Goal: Task Accomplishment & Management: Complete application form

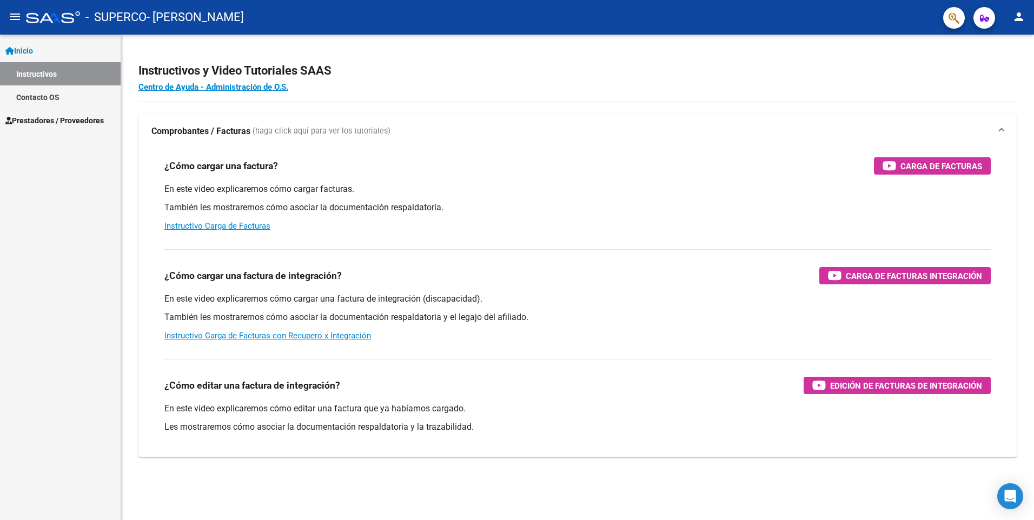
click at [81, 114] on link "Prestadores / Proveedores" at bounding box center [60, 120] width 121 height 23
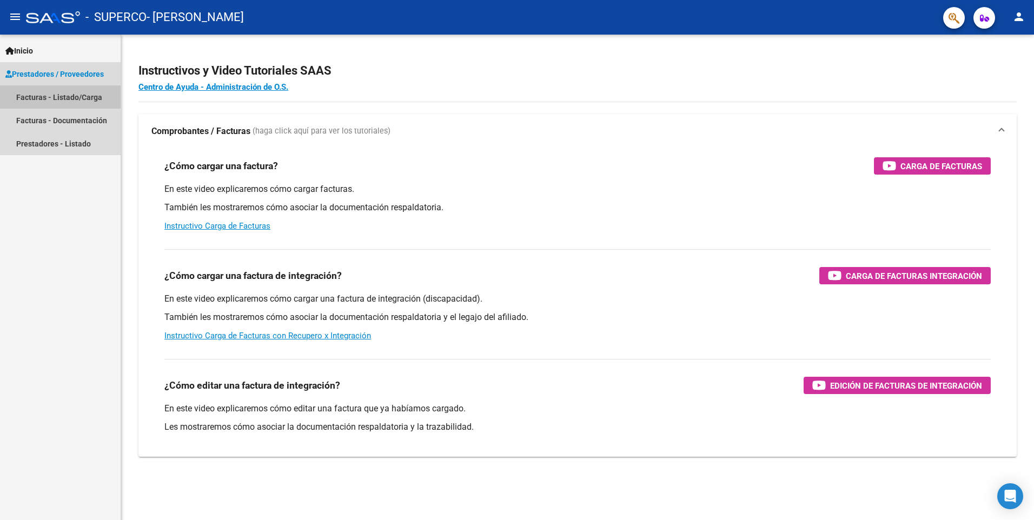
click at [96, 99] on link "Facturas - Listado/Carga" at bounding box center [60, 96] width 121 height 23
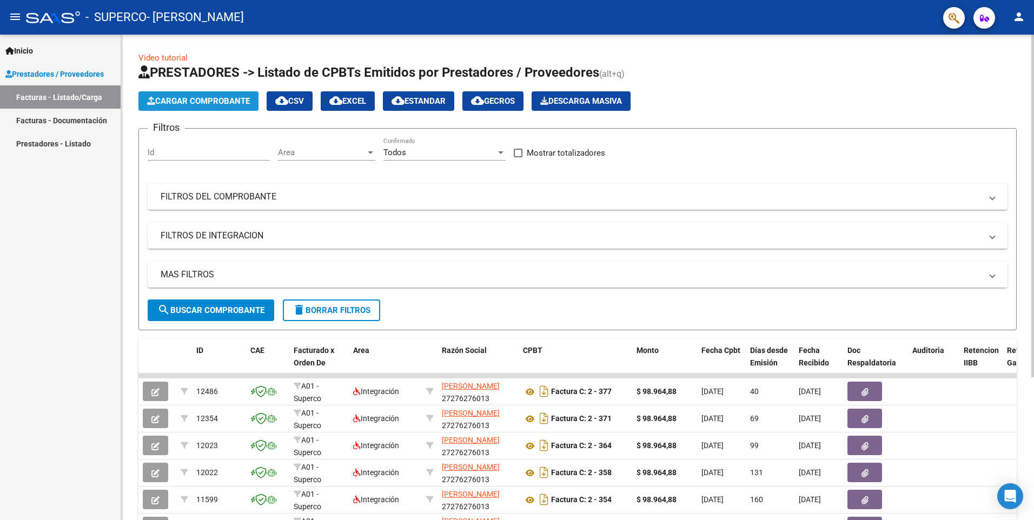
click at [201, 98] on span "Cargar Comprobante" at bounding box center [198, 101] width 103 height 10
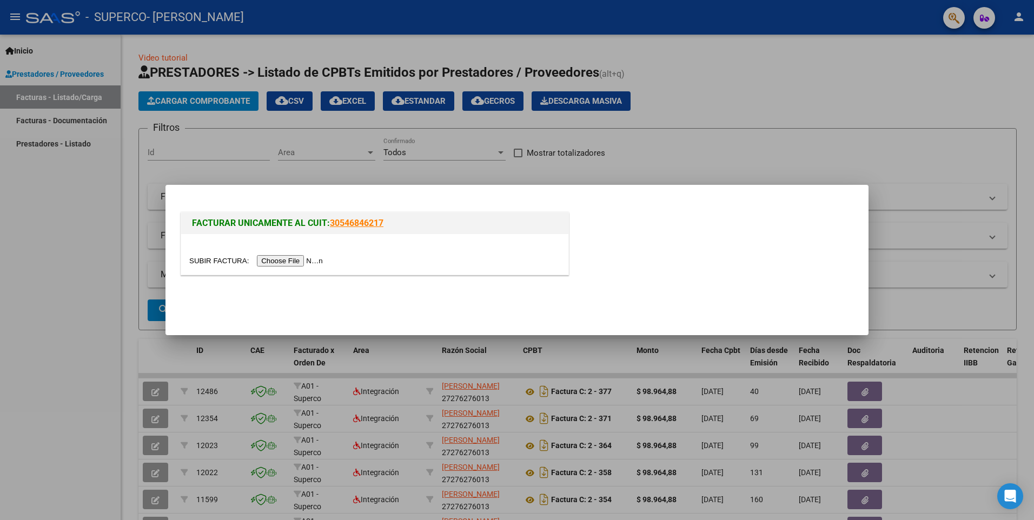
click at [268, 258] on input "file" at bounding box center [257, 260] width 137 height 11
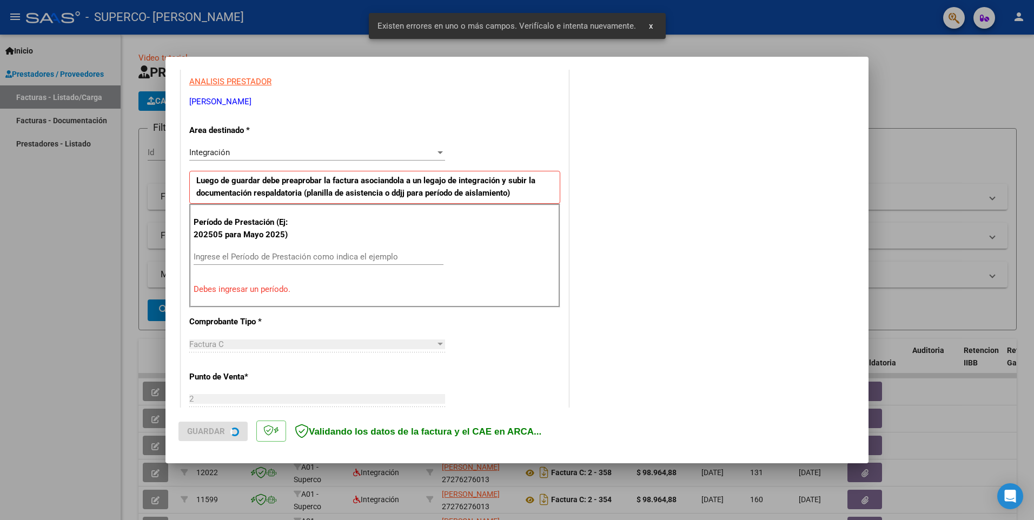
scroll to position [208, 0]
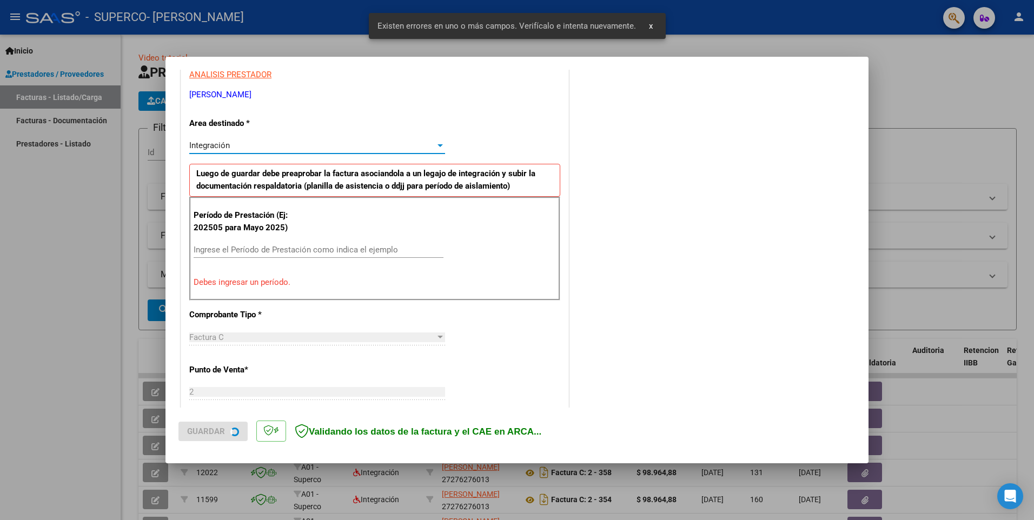
click at [245, 148] on div "Integración" at bounding box center [312, 146] width 246 height 10
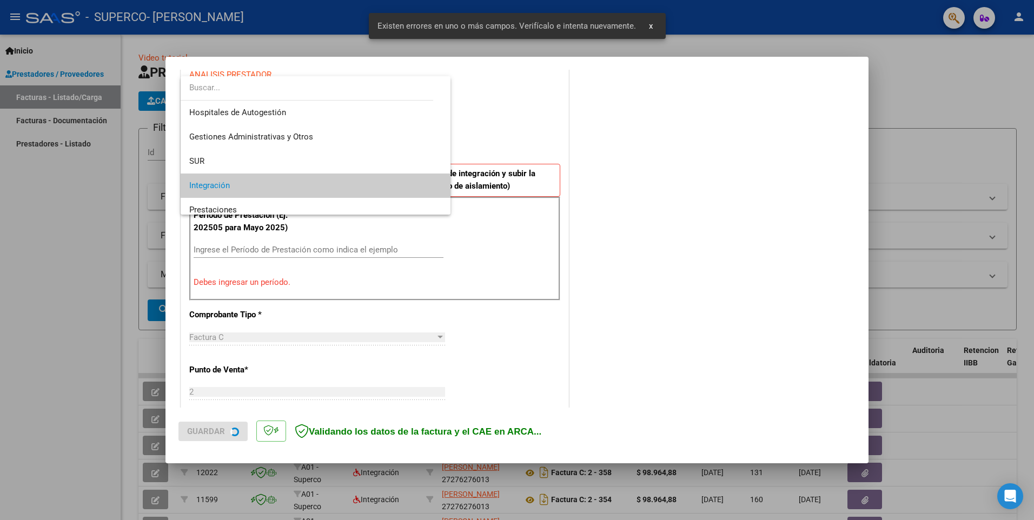
scroll to position [41, 0]
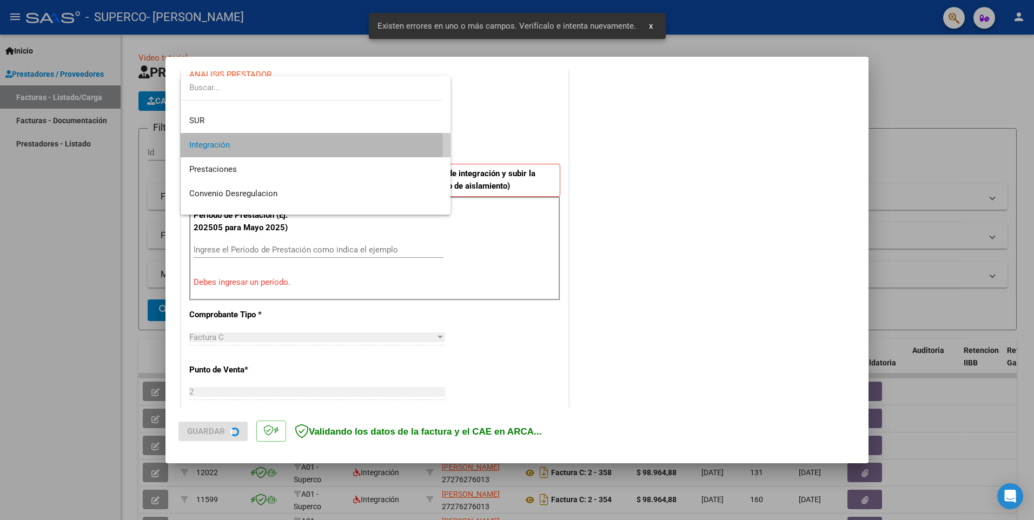
click at [245, 148] on span "Integración" at bounding box center [315, 145] width 253 height 24
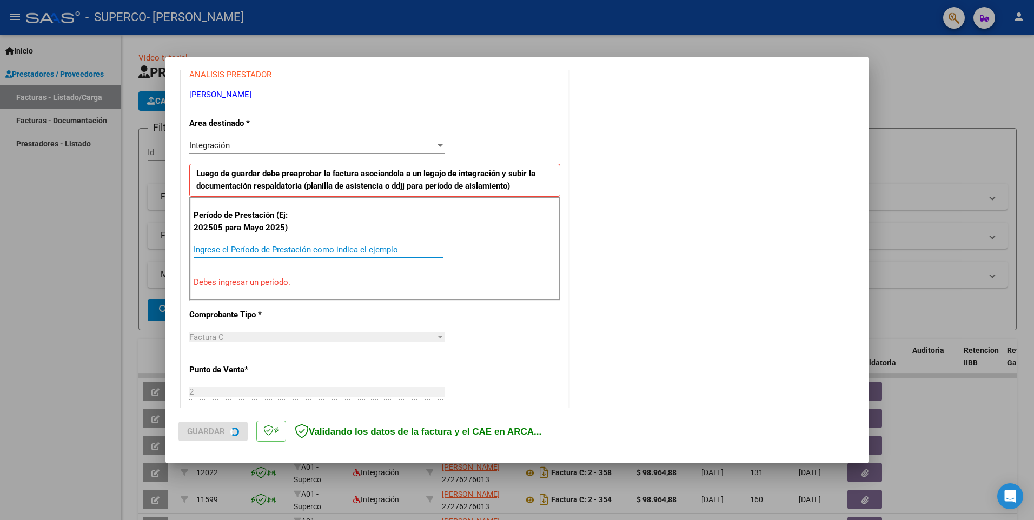
click at [238, 253] on input "Ingrese el Período de Prestación como indica el ejemplo" at bounding box center [319, 250] width 250 height 10
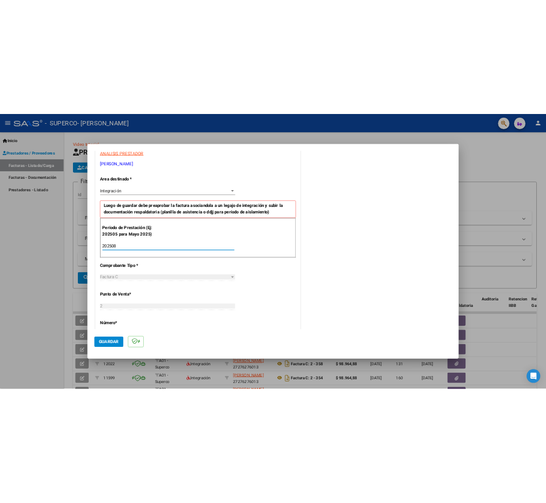
scroll to position [262, 0]
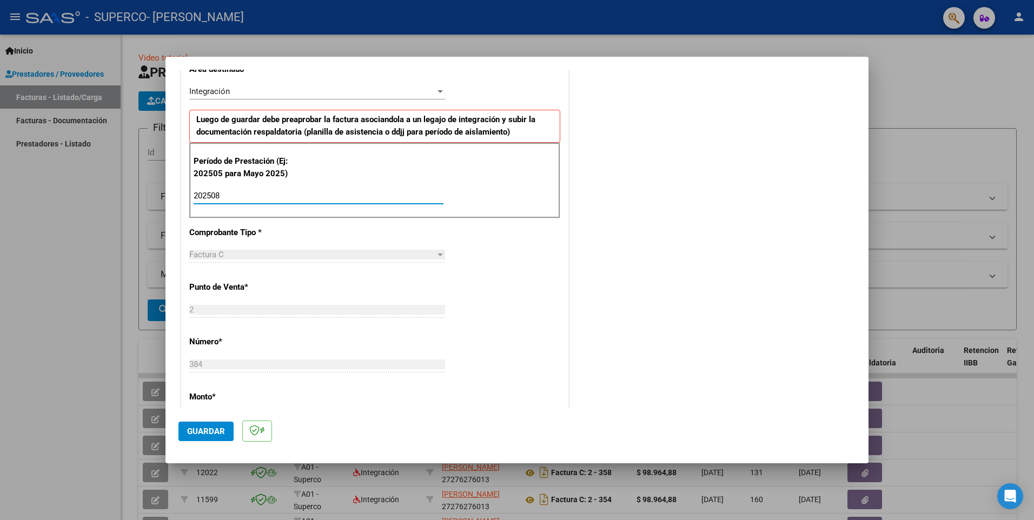
type input "202508"
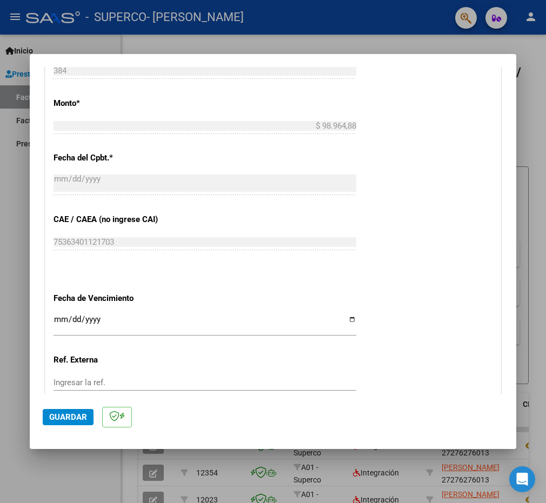
scroll to position [586, 0]
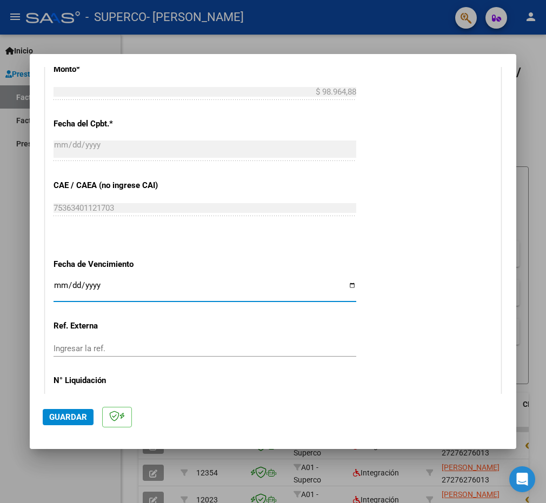
click at [76, 285] on input "Ingresar la fecha" at bounding box center [205, 289] width 303 height 17
click at [58, 284] on input "Ingresar la fecha" at bounding box center [205, 289] width 303 height 17
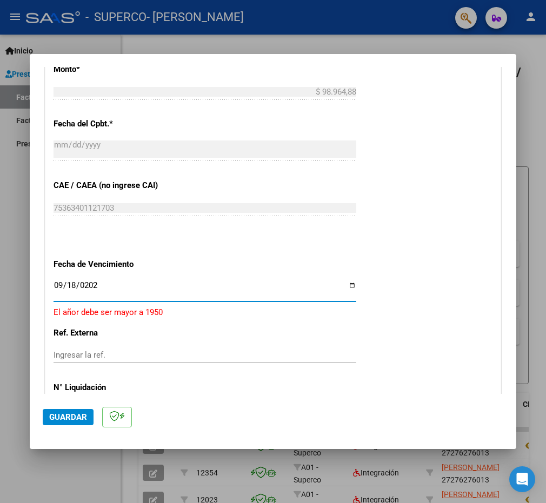
type input "[DATE]"
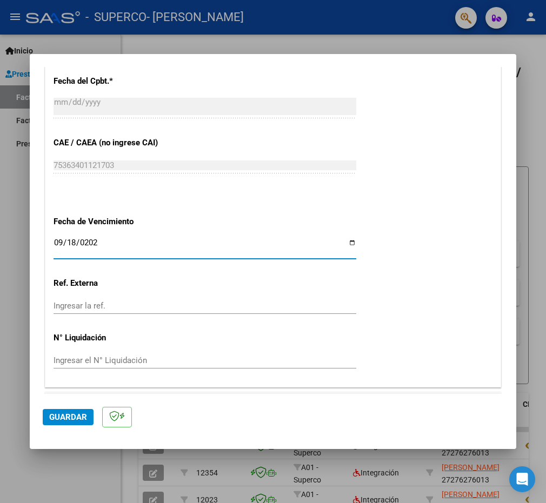
scroll to position [658, 0]
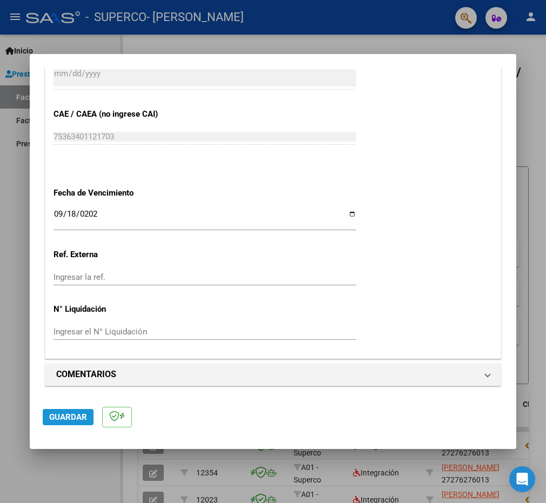
click at [81, 415] on span "Guardar" at bounding box center [68, 418] width 38 height 10
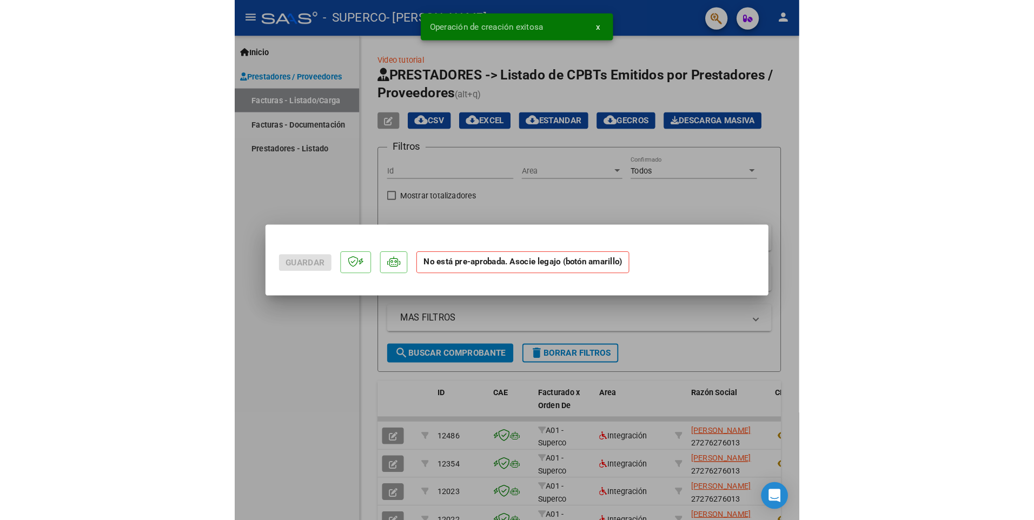
scroll to position [0, 0]
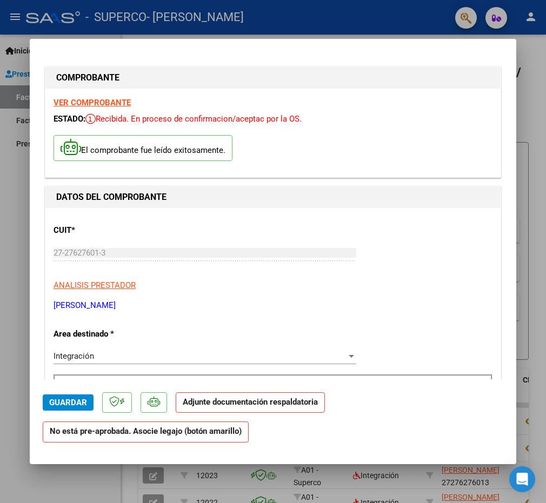
click at [241, 408] on p "Adjunte documentación respaldatoria" at bounding box center [250, 403] width 149 height 21
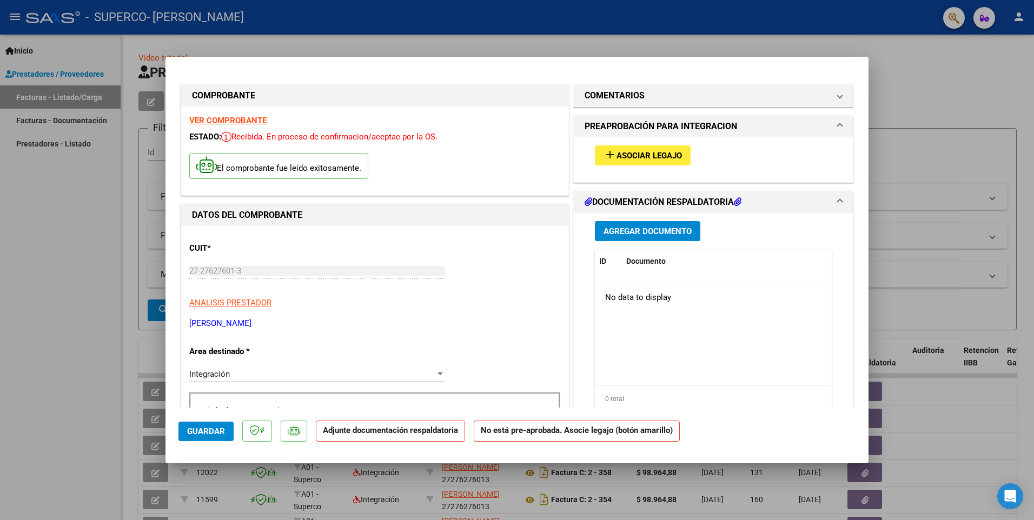
click at [546, 154] on span "Asociar Legajo" at bounding box center [648, 156] width 65 height 10
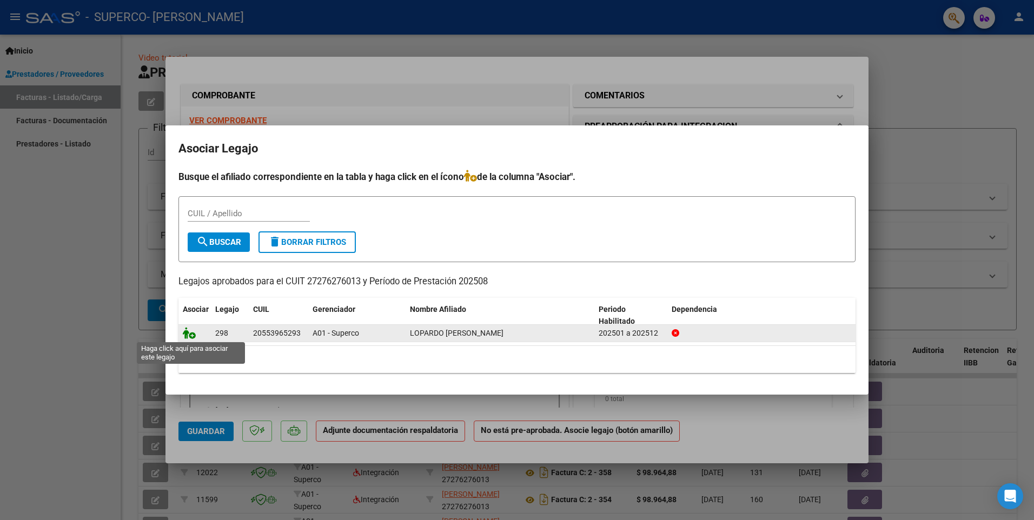
click at [188, 335] on icon at bounding box center [189, 333] width 13 height 12
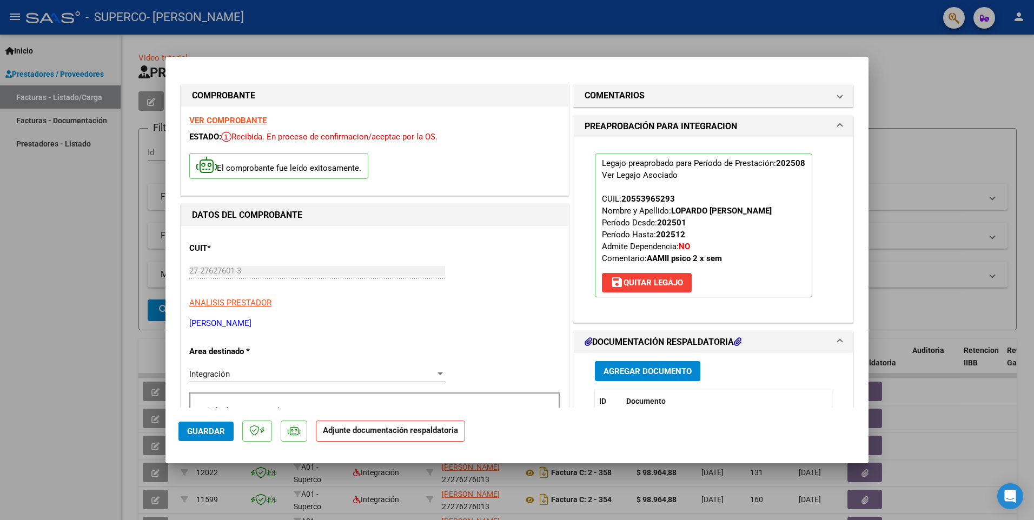
click at [546, 338] on h1 "DOCUMENTACIÓN RESPALDATORIA" at bounding box center [663, 342] width 157 height 13
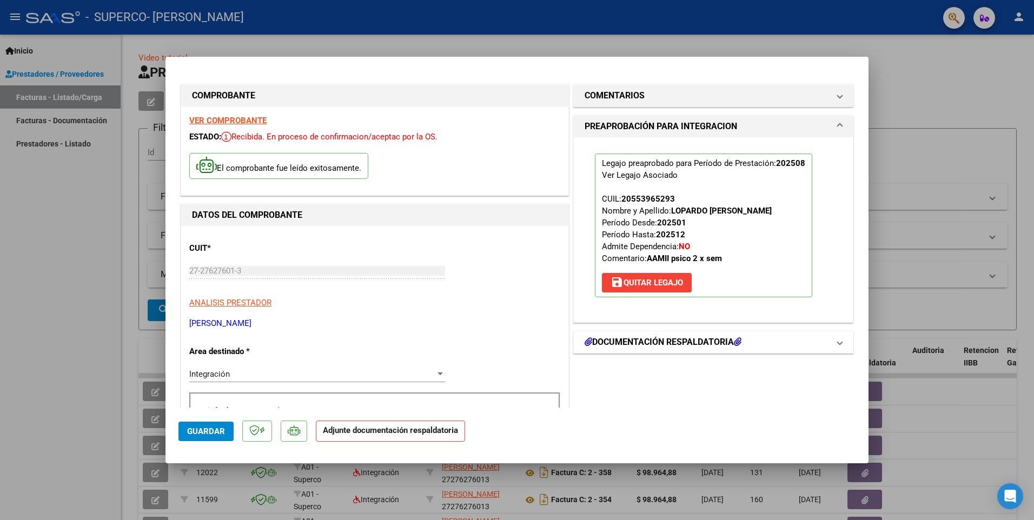
click at [546, 338] on h1 "DOCUMENTACIÓN RESPALDATORIA" at bounding box center [663, 342] width 157 height 13
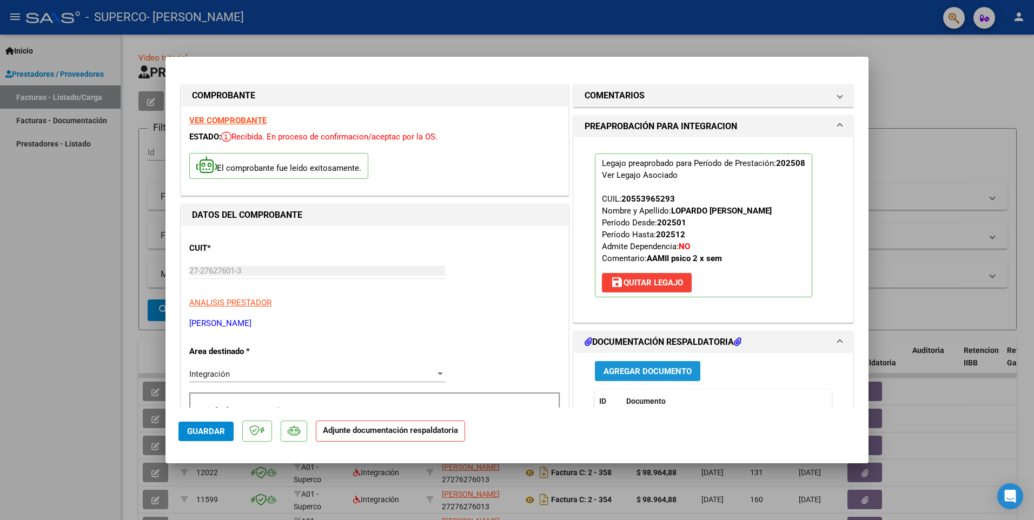
click at [546, 369] on span "Agregar Documento" at bounding box center [647, 372] width 88 height 10
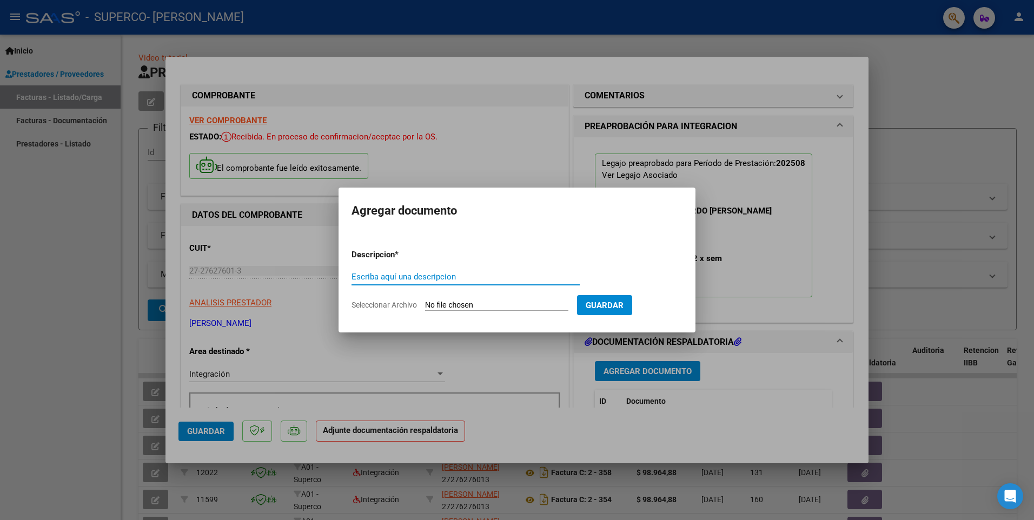
click at [398, 280] on input "Escriba aquí una descripcion" at bounding box center [465, 277] width 228 height 10
type input "Planilla de Asistencia Agosto 2025"
click at [413, 307] on span "Seleccionar Archivo" at bounding box center [383, 305] width 65 height 9
click at [425, 307] on input "Seleccionar Archivo" at bounding box center [496, 306] width 143 height 10
type input "C:\fakepath\Planilla de Asist AGOSTO.jpg"
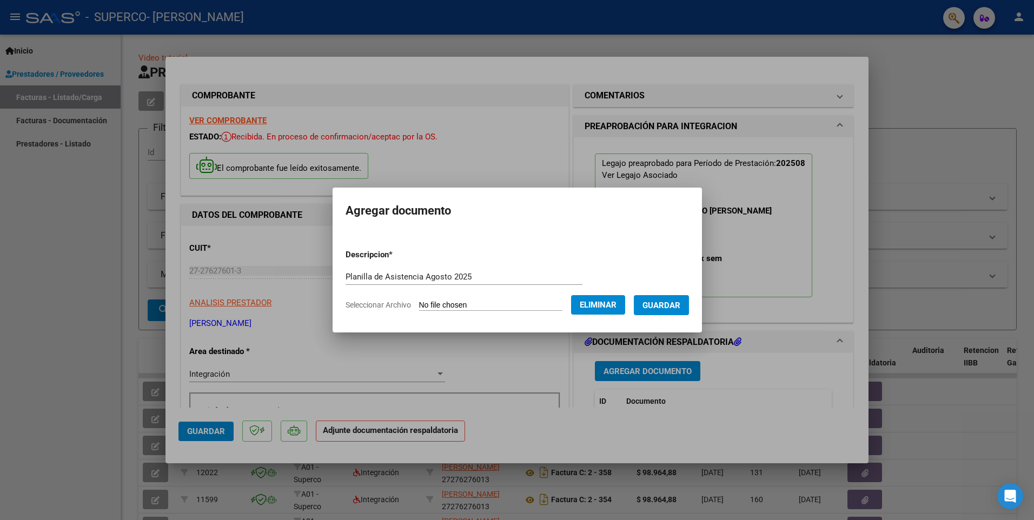
click at [546, 300] on span "Guardar" at bounding box center [661, 305] width 38 height 10
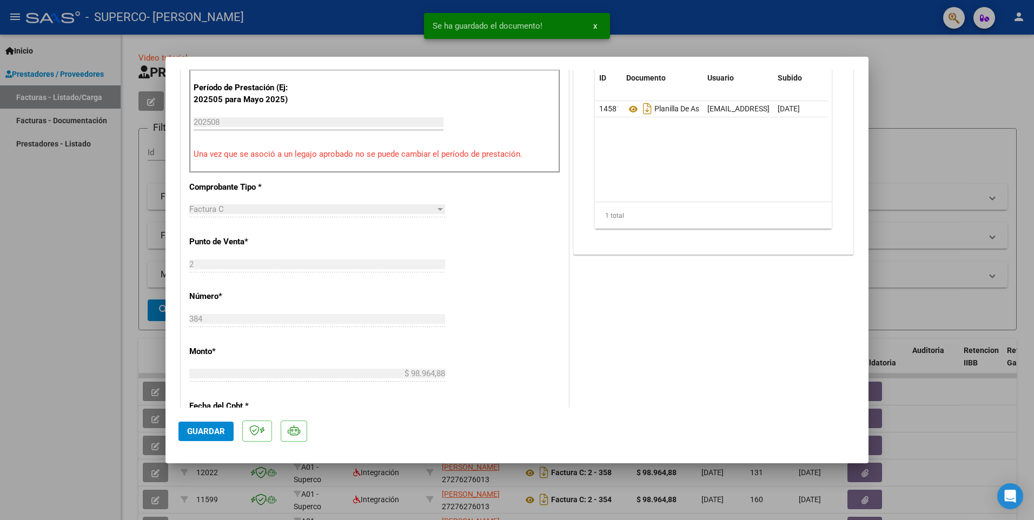
scroll to position [324, 0]
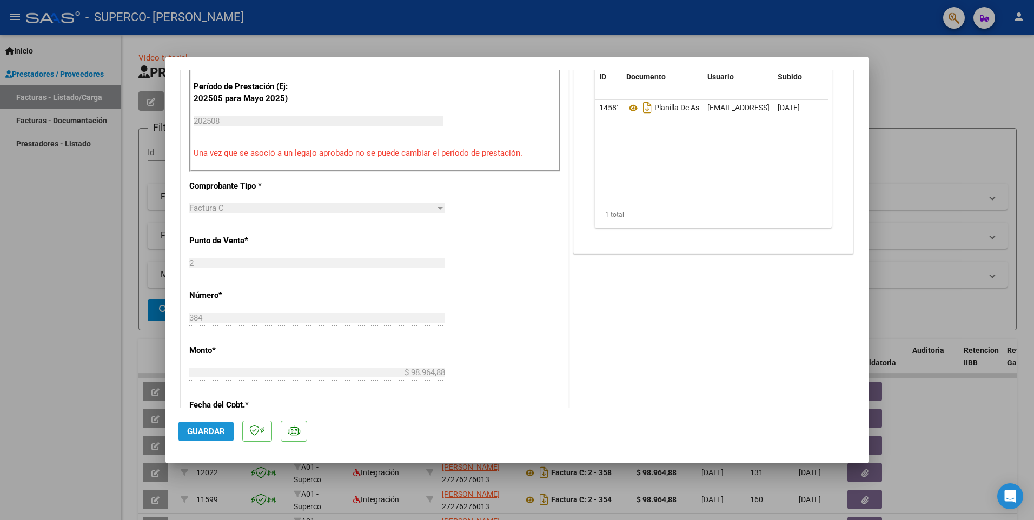
click at [198, 429] on span "Guardar" at bounding box center [206, 432] width 38 height 10
click at [546, 111] on div at bounding box center [517, 260] width 1034 height 520
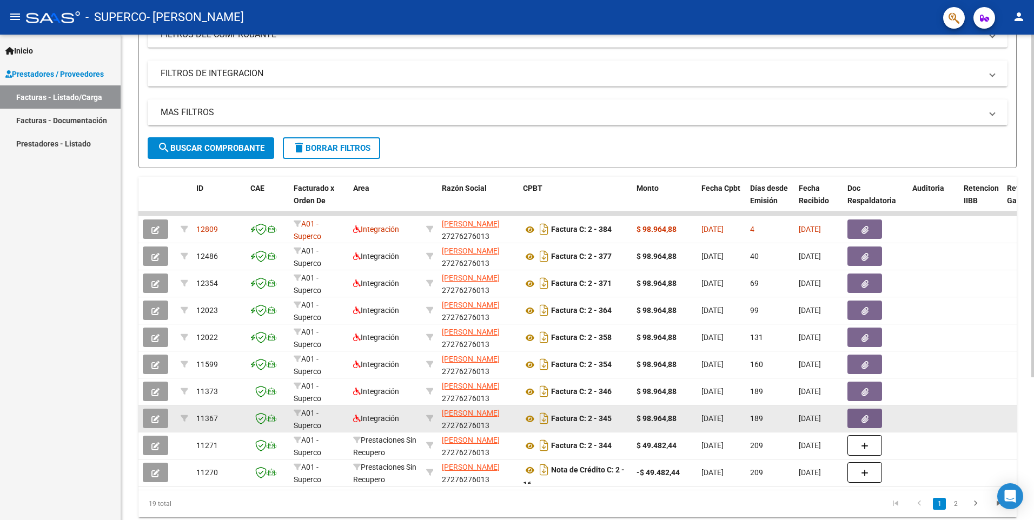
scroll to position [108, 0]
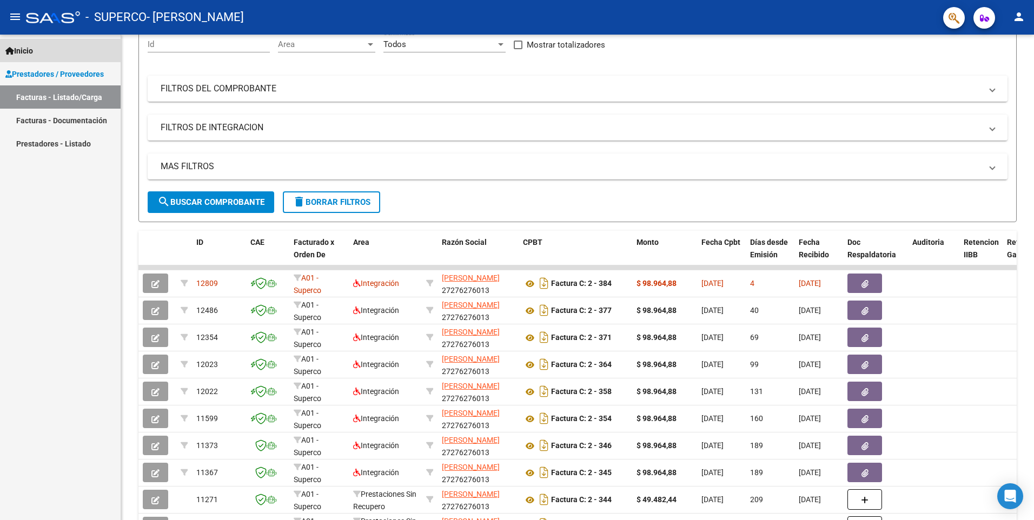
click at [55, 50] on link "Inicio" at bounding box center [60, 50] width 121 height 23
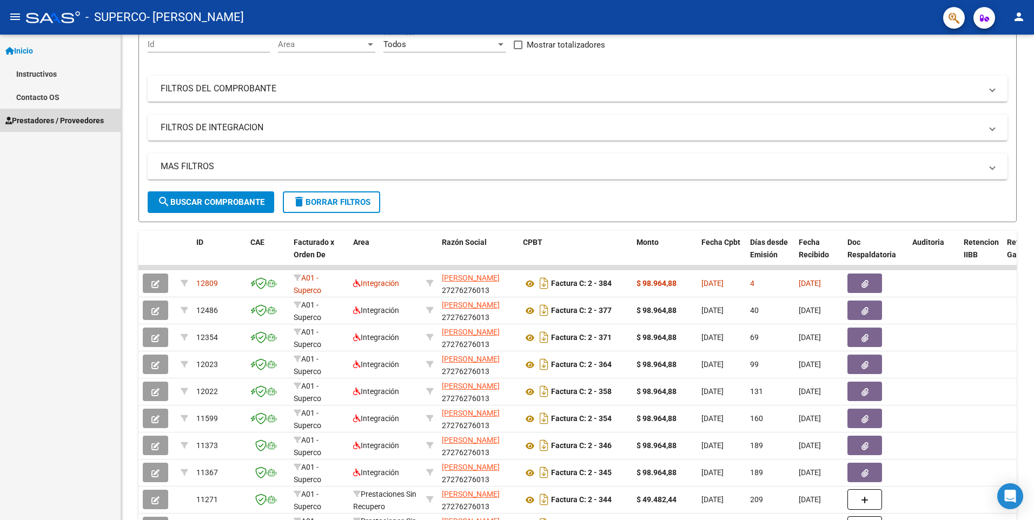
click at [77, 125] on span "Prestadores / Proveedores" at bounding box center [54, 121] width 98 height 12
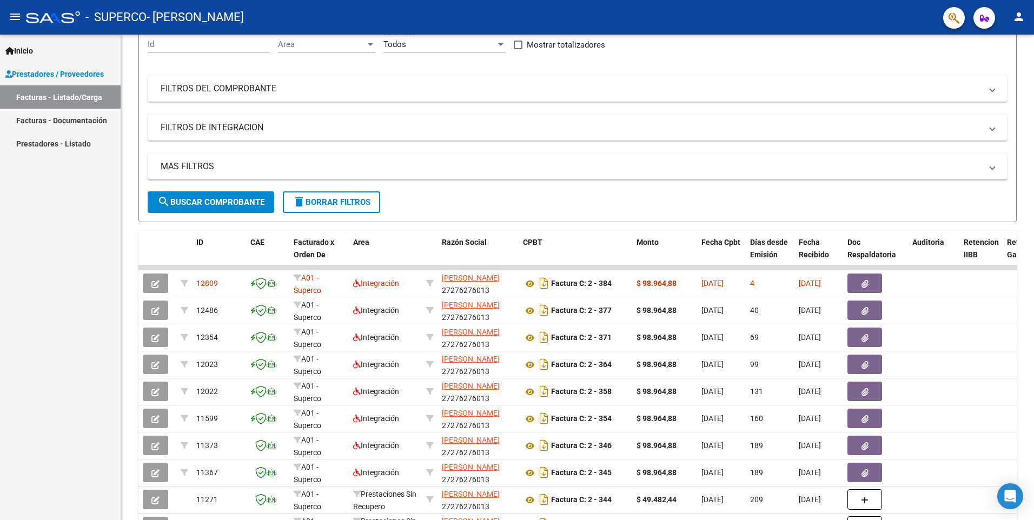
click at [48, 92] on link "Facturas - Listado/Carga" at bounding box center [60, 96] width 121 height 23
